Goal: Task Accomplishment & Management: Manage account settings

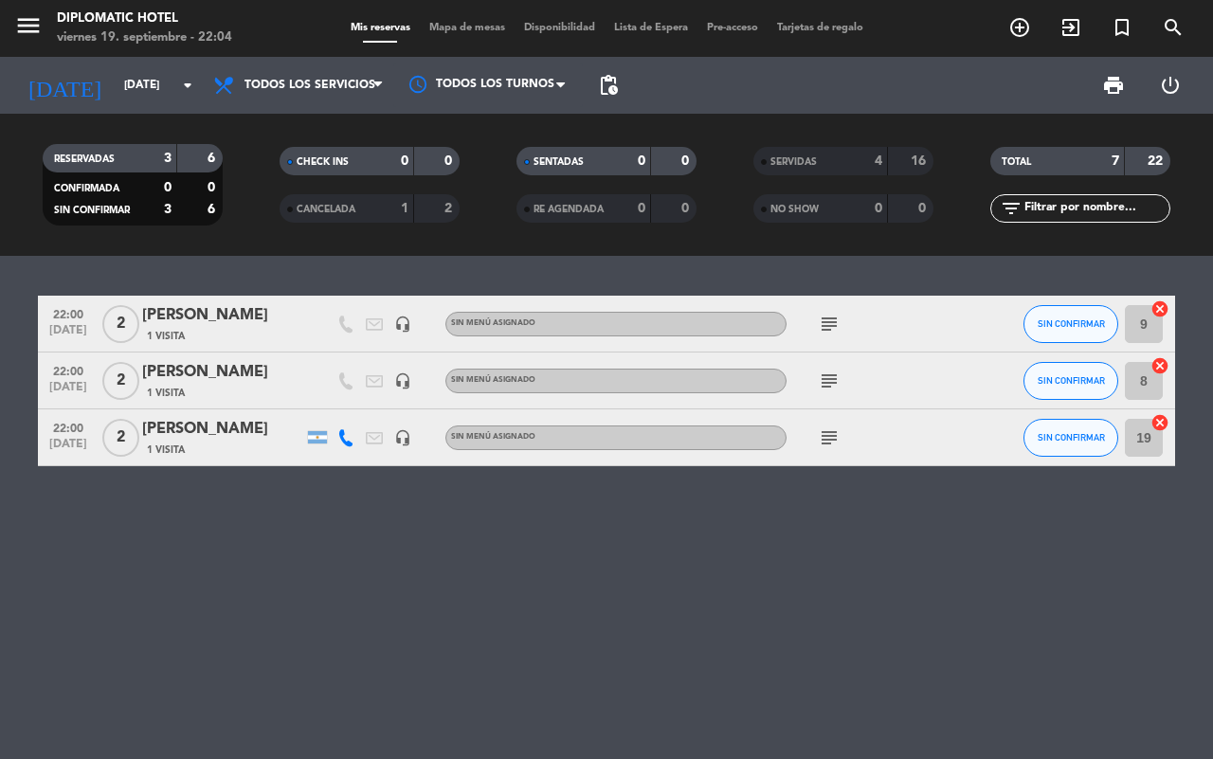
click at [836, 370] on icon "subject" at bounding box center [829, 381] width 23 height 23
click at [837, 445] on icon "subject" at bounding box center [829, 437] width 23 height 23
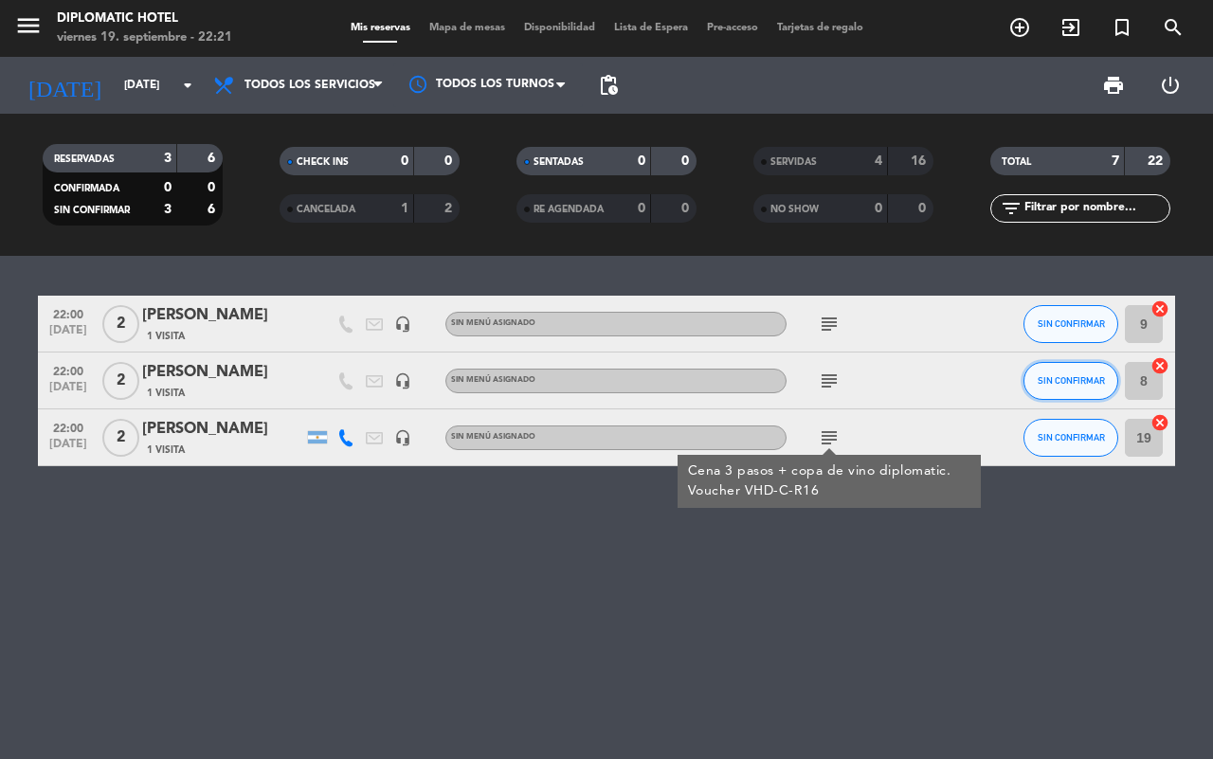
click at [1036, 379] on button "SIN CONFIRMAR" at bounding box center [1070, 381] width 95 height 38
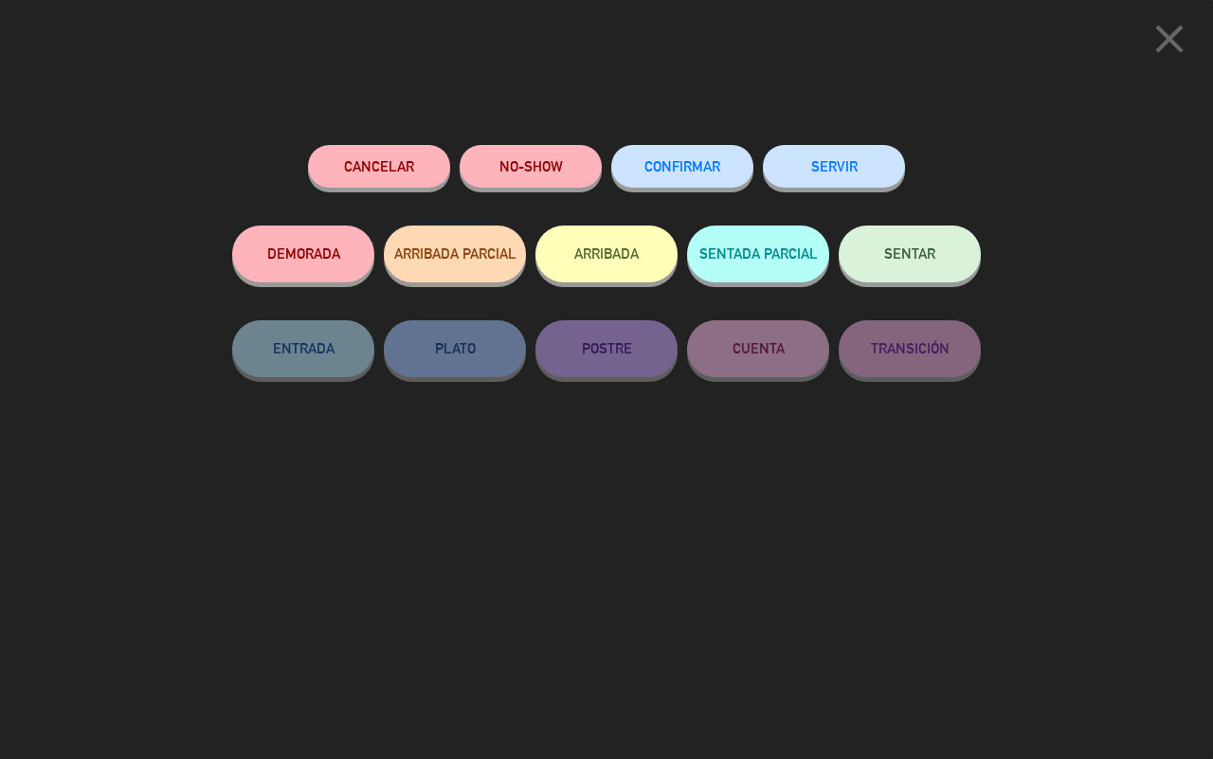
click at [878, 252] on button "SENTAR" at bounding box center [910, 254] width 142 height 57
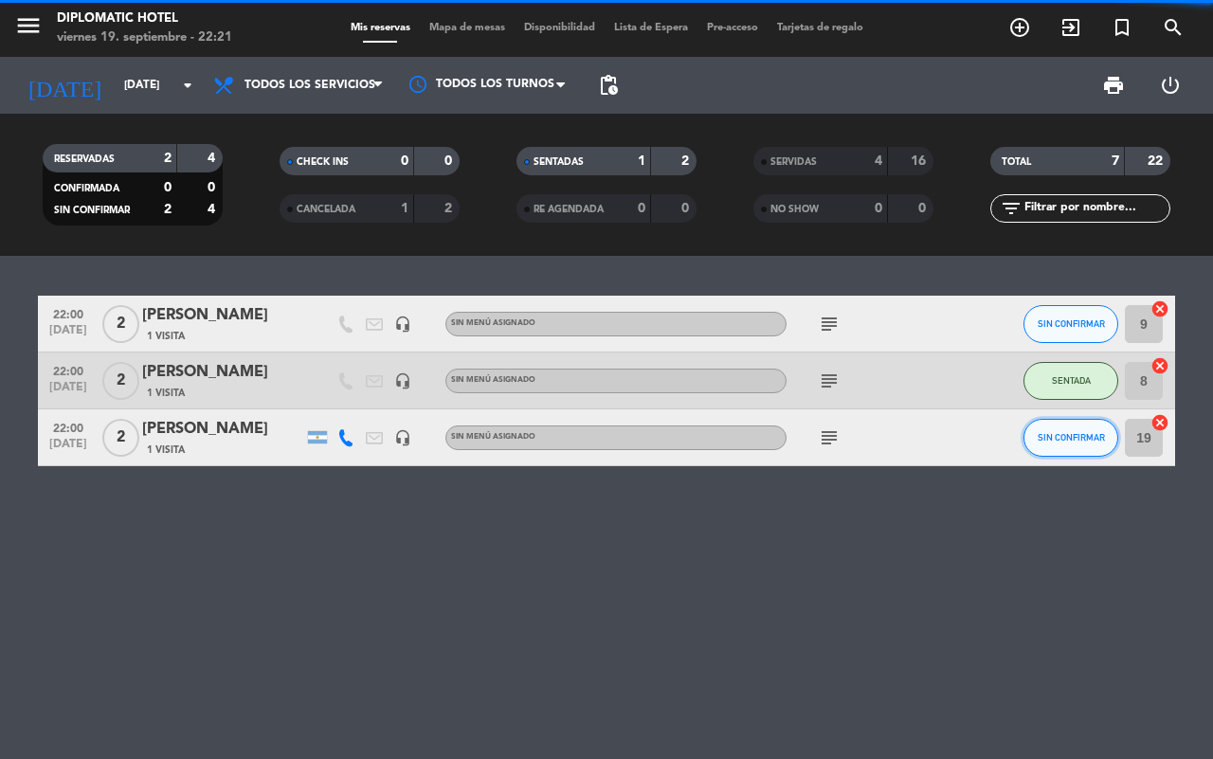
click at [1080, 439] on span "SIN CONFIRMAR" at bounding box center [1071, 437] width 67 height 10
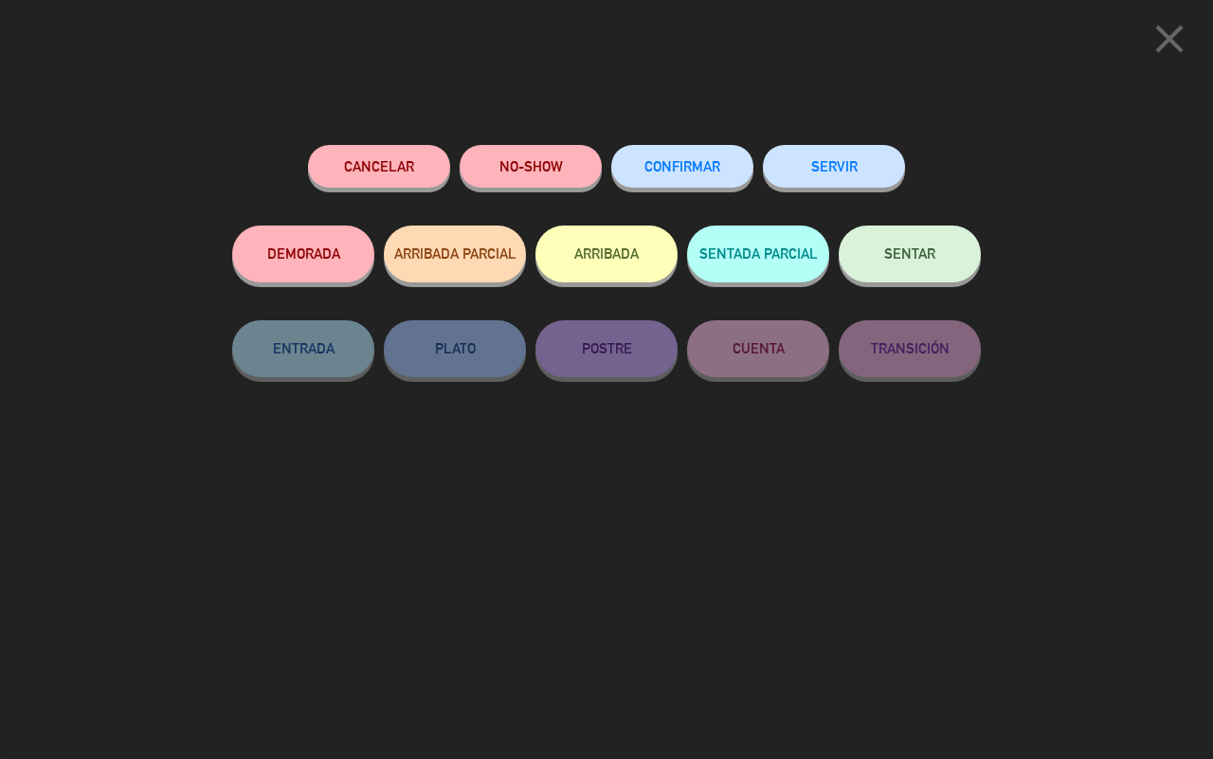
click at [929, 262] on span "SENTAR" at bounding box center [909, 253] width 51 height 16
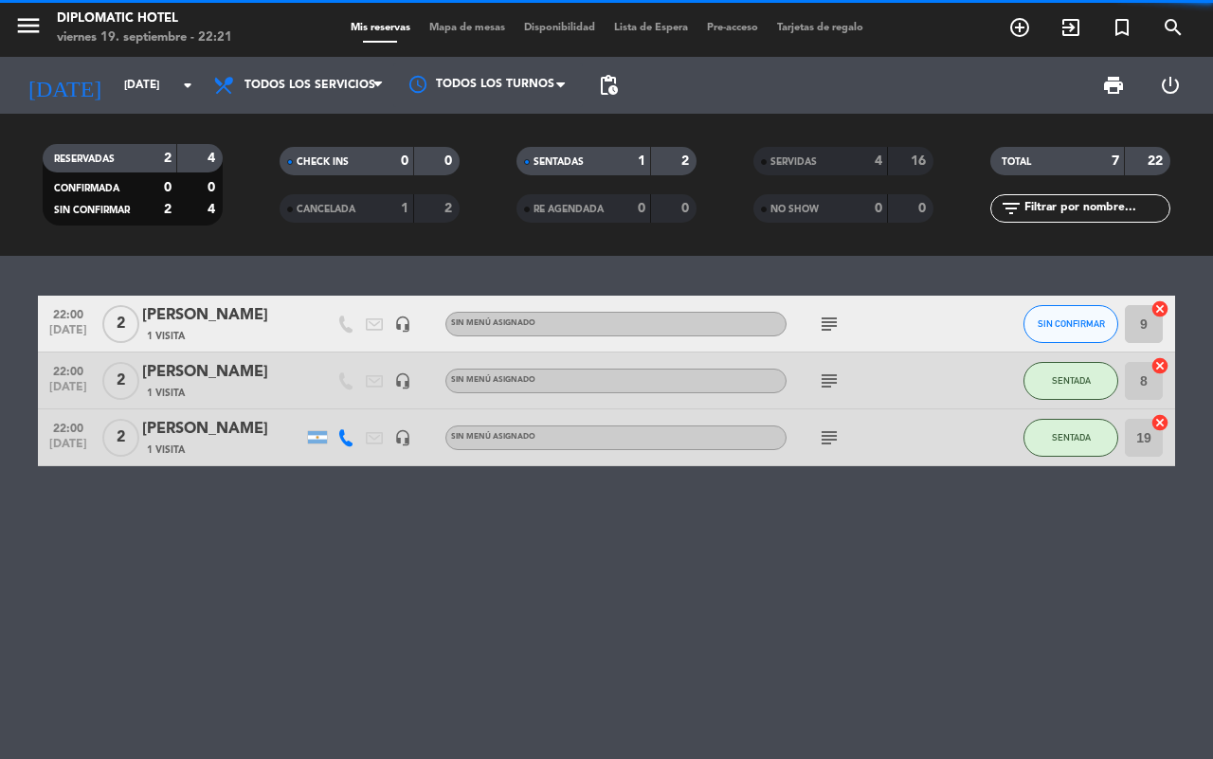
click at [997, 631] on div "22:00 [DATE] 2 [PERSON_NAME] 1 Visita headset_mic Sin menú asignado subject SIN…" at bounding box center [606, 507] width 1213 height 503
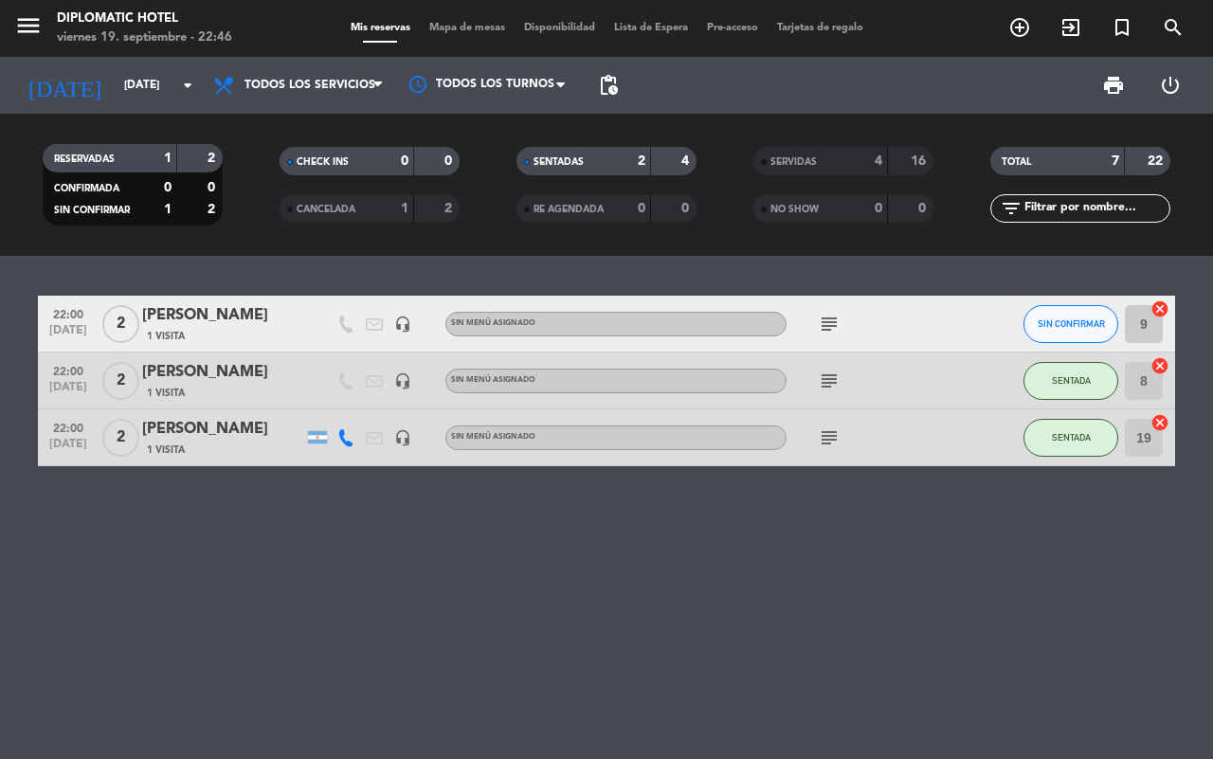
click at [210, 594] on div "22:00 [DATE] 2 [PERSON_NAME] 1 Visita headset_mic Sin menú asignado subject SIN…" at bounding box center [606, 507] width 1213 height 503
click at [196, 309] on div "[PERSON_NAME]" at bounding box center [222, 315] width 161 height 25
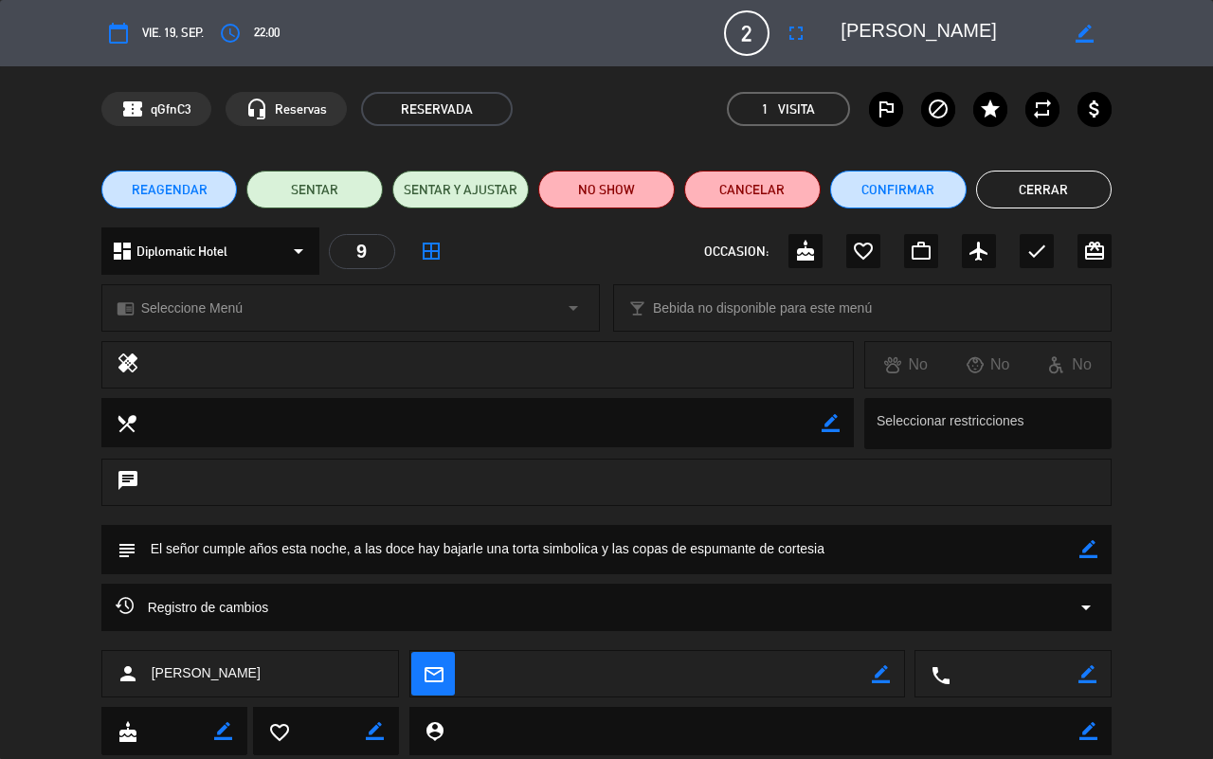
click at [1061, 190] on button "Cerrar" at bounding box center [1044, 190] width 136 height 38
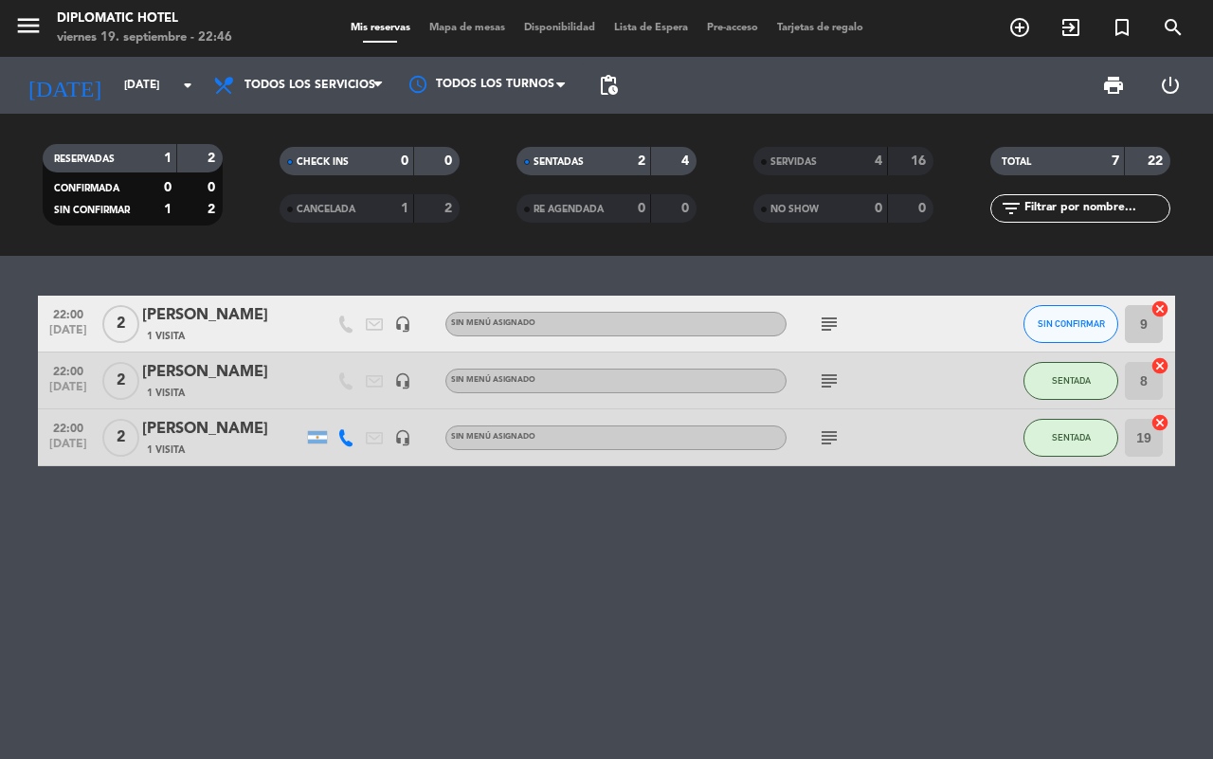
click at [836, 329] on icon "subject" at bounding box center [829, 324] width 23 height 23
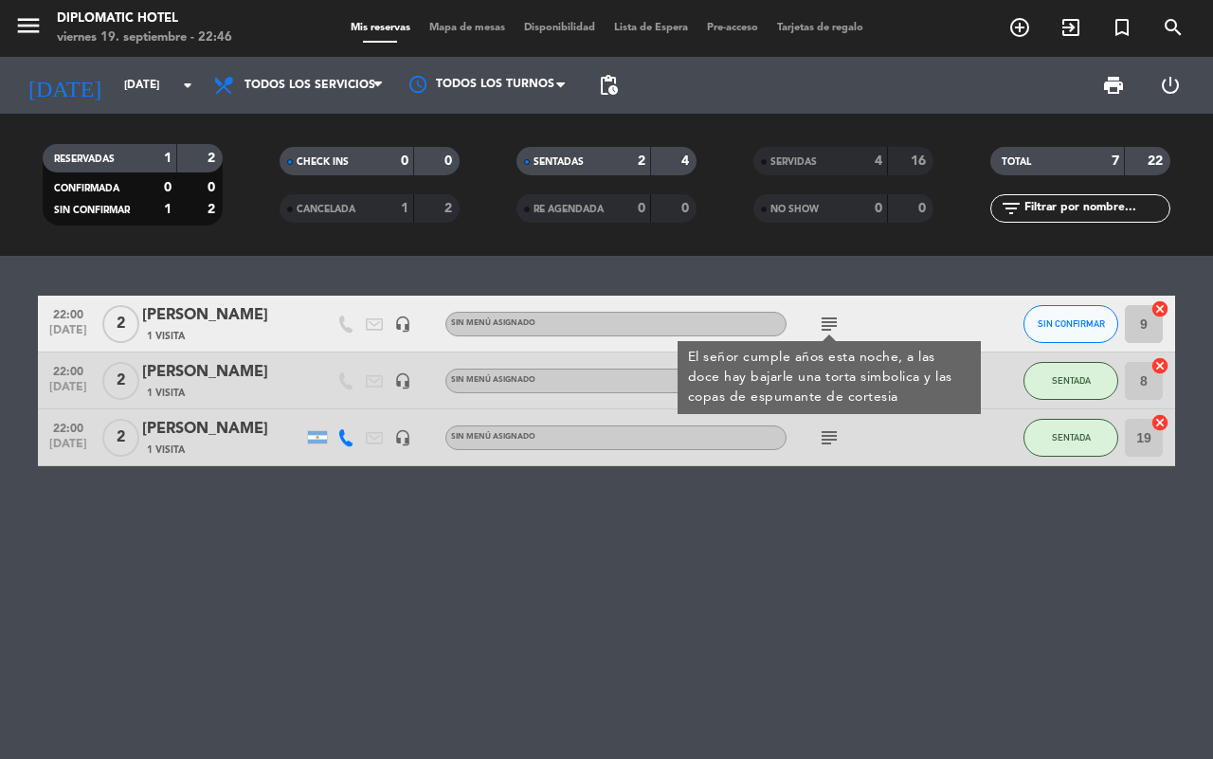
click at [836, 329] on icon "subject" at bounding box center [829, 324] width 23 height 23
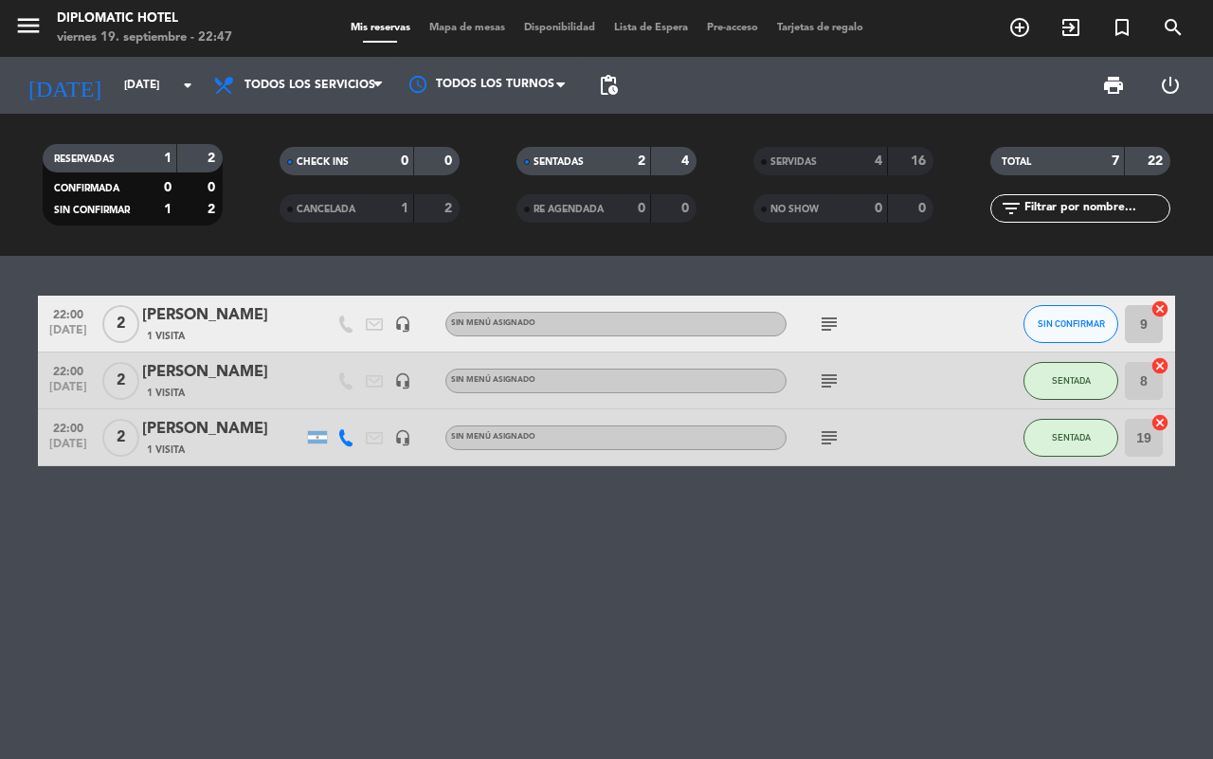
click at [755, 535] on div "22:00 [DATE] 2 [PERSON_NAME] 1 Visita headset_mic Sin menú asignado subject SIN…" at bounding box center [606, 507] width 1213 height 503
